Goal: Task Accomplishment & Management: Use online tool/utility

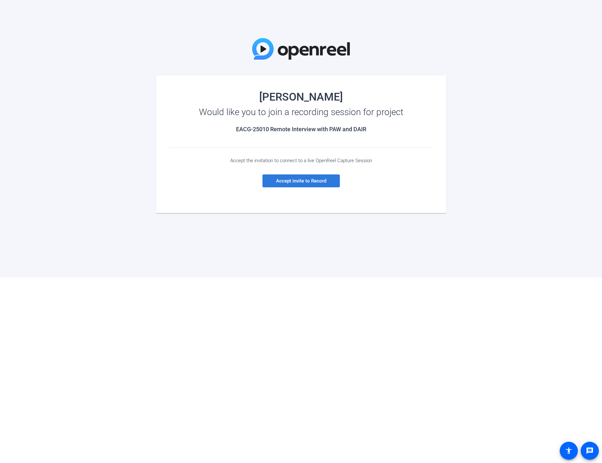
click at [303, 179] on span "Accept invite to Record" at bounding box center [301, 181] width 50 height 6
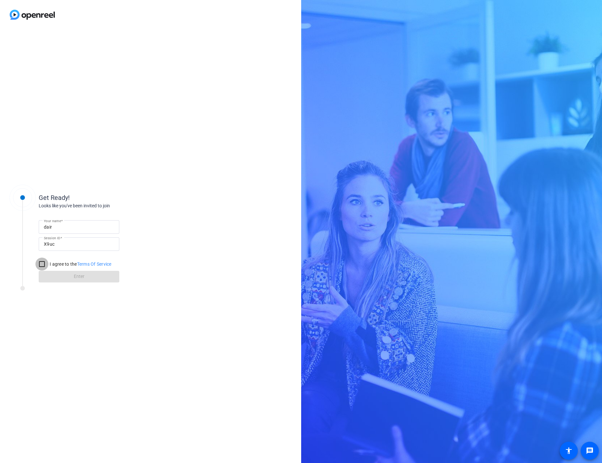
click at [43, 262] on input "I agree to the Terms Of Service" at bounding box center [41, 264] width 13 height 13
checkbox input "true"
click at [78, 274] on span "Enter" at bounding box center [79, 276] width 11 height 7
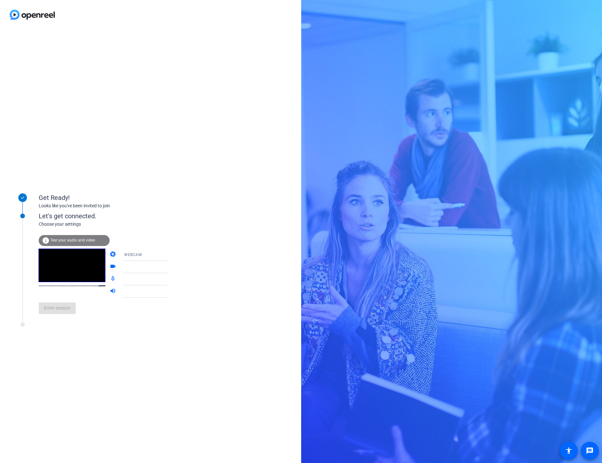
click at [84, 238] on div "info Test your audio and video" at bounding box center [74, 240] width 71 height 11
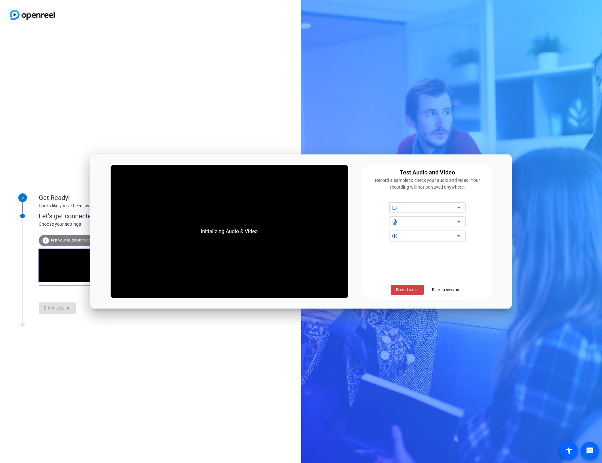
click at [459, 208] on icon at bounding box center [458, 208] width 3 height 2
click at [426, 223] on div at bounding box center [429, 222] width 55 height 8
click at [420, 236] on div at bounding box center [429, 236] width 55 height 8
click at [445, 287] on span "Back to session" at bounding box center [445, 290] width 27 height 12
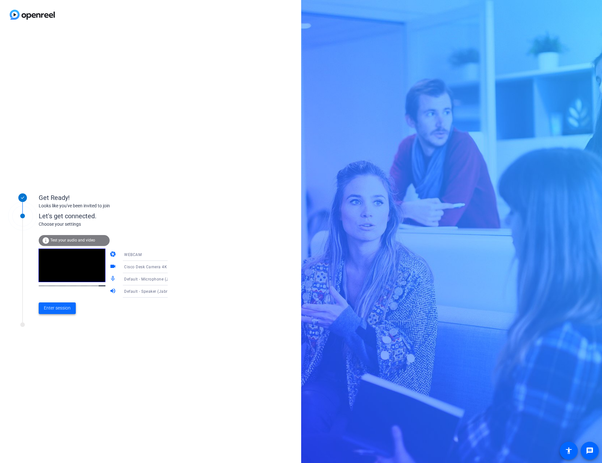
click at [58, 307] on span "Enter session" at bounding box center [57, 308] width 27 height 7
